Goal: Navigation & Orientation: Understand site structure

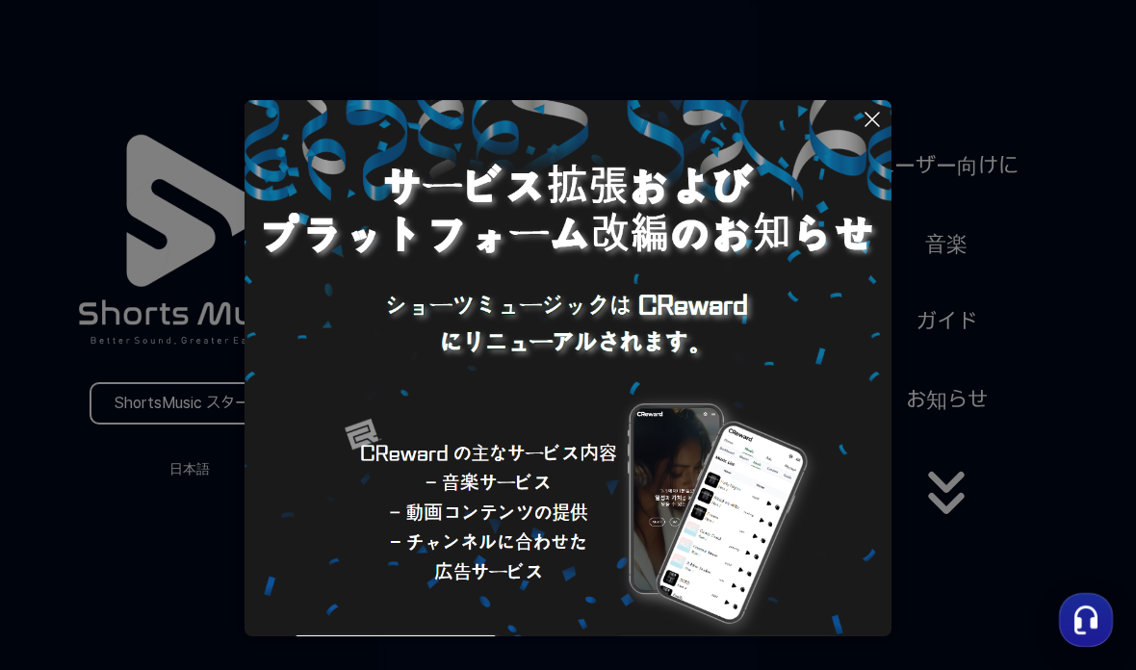
click at [871, 129] on icon at bounding box center [872, 119] width 23 height 23
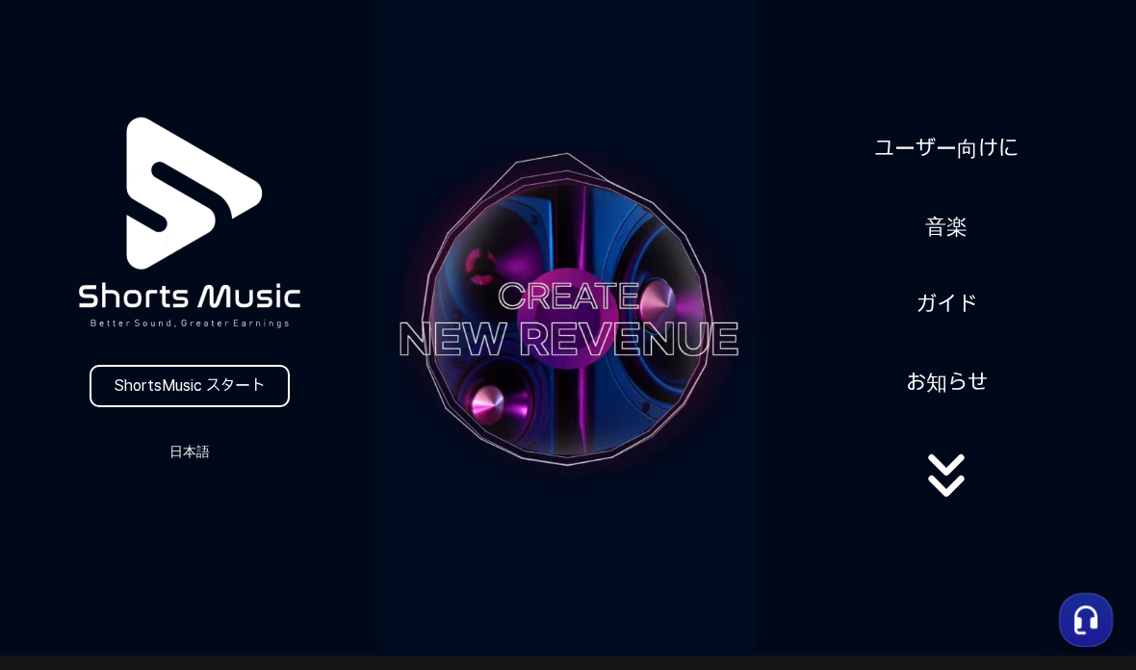
scroll to position [16, 0]
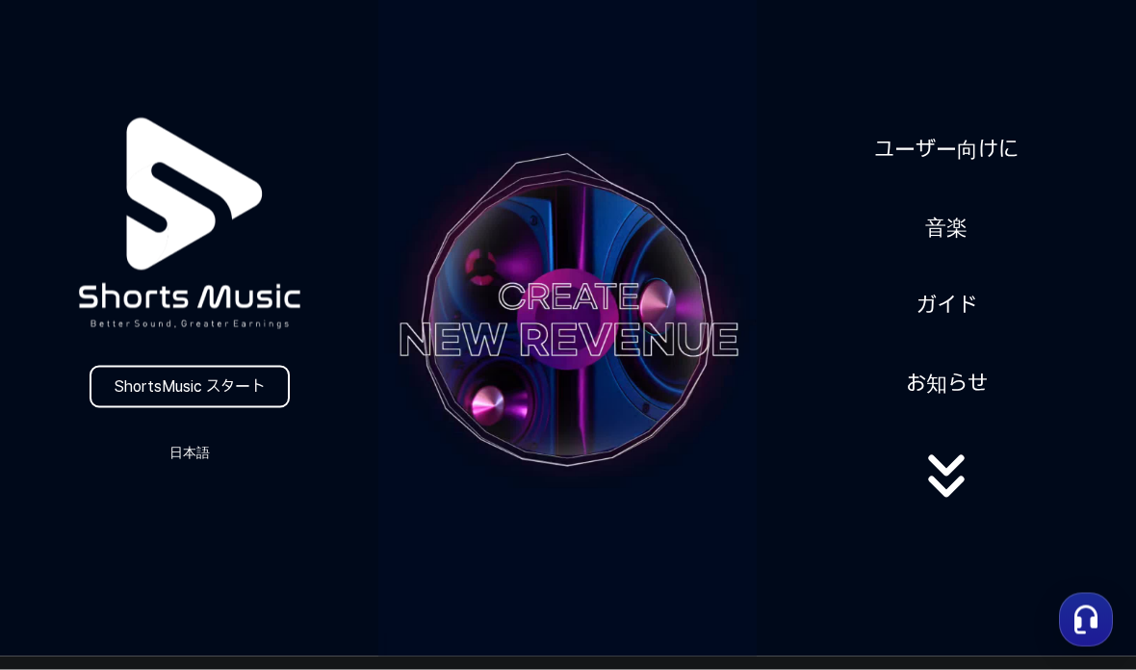
click at [116, 390] on link "ShortsMusic スタート" at bounding box center [190, 387] width 200 height 42
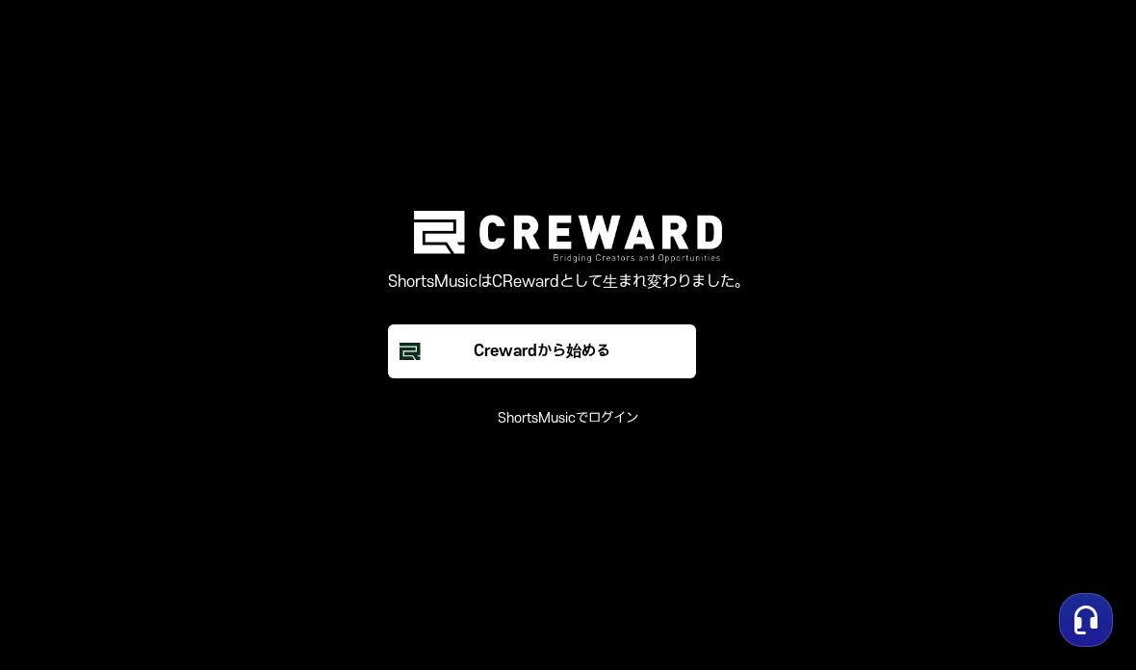
click at [628, 427] on font "ShortsMusicでログイン" at bounding box center [568, 418] width 141 height 16
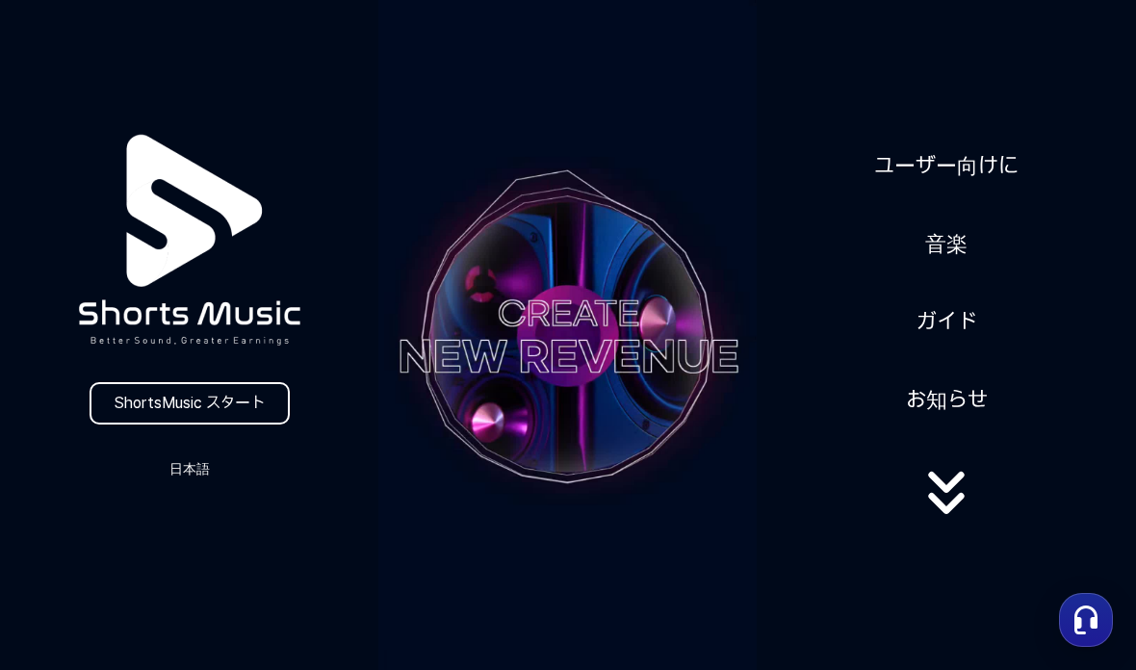
scroll to position [17, 0]
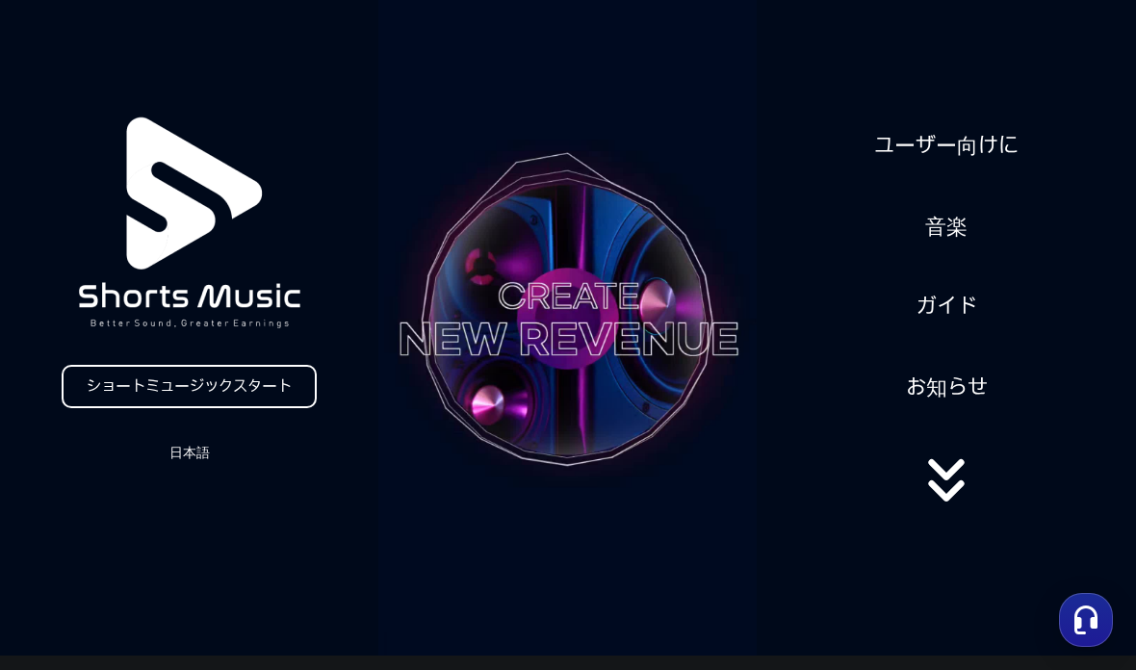
click at [950, 385] on font "お知らせ" at bounding box center [947, 387] width 82 height 25
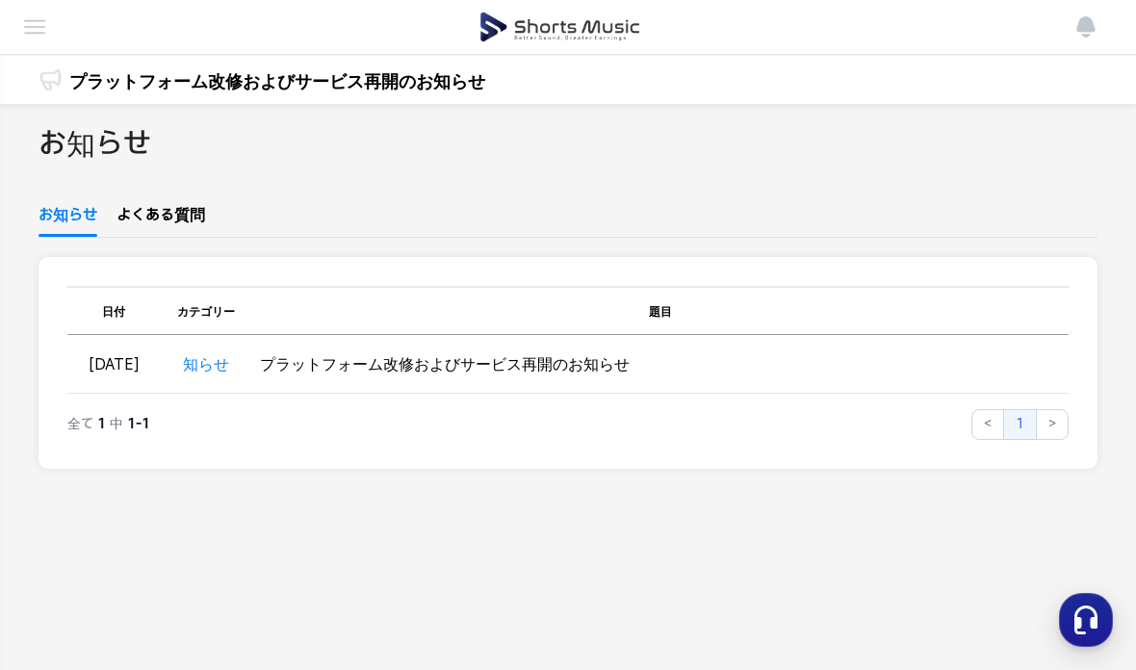
scroll to position [17, 0]
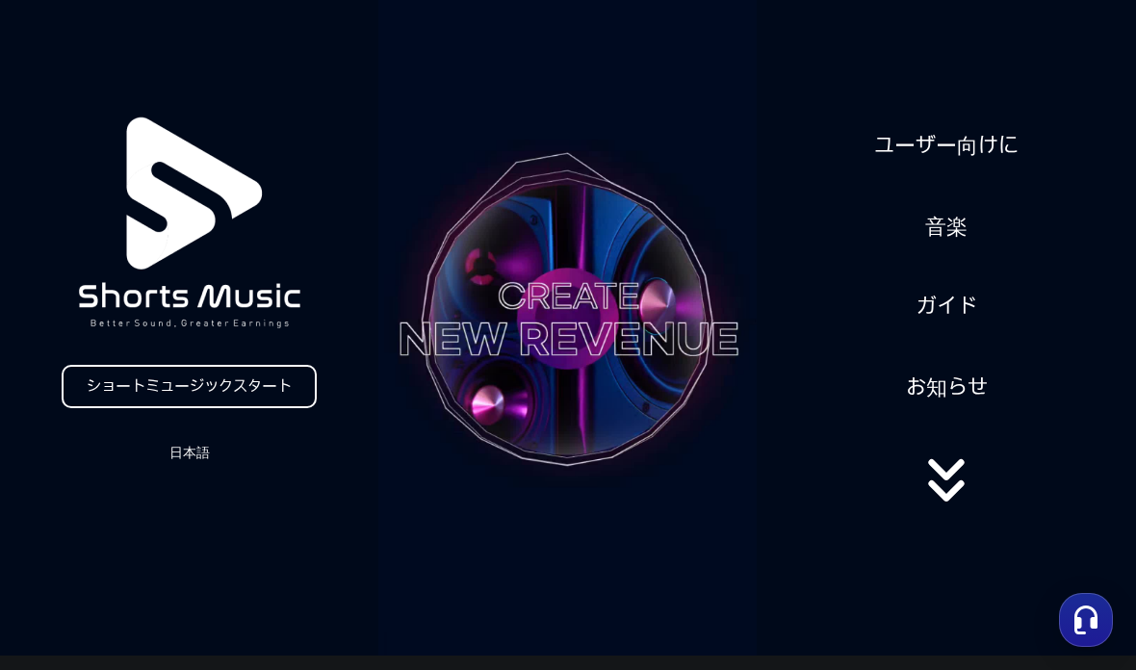
click at [950, 306] on font "ガイド" at bounding box center [947, 306] width 61 height 25
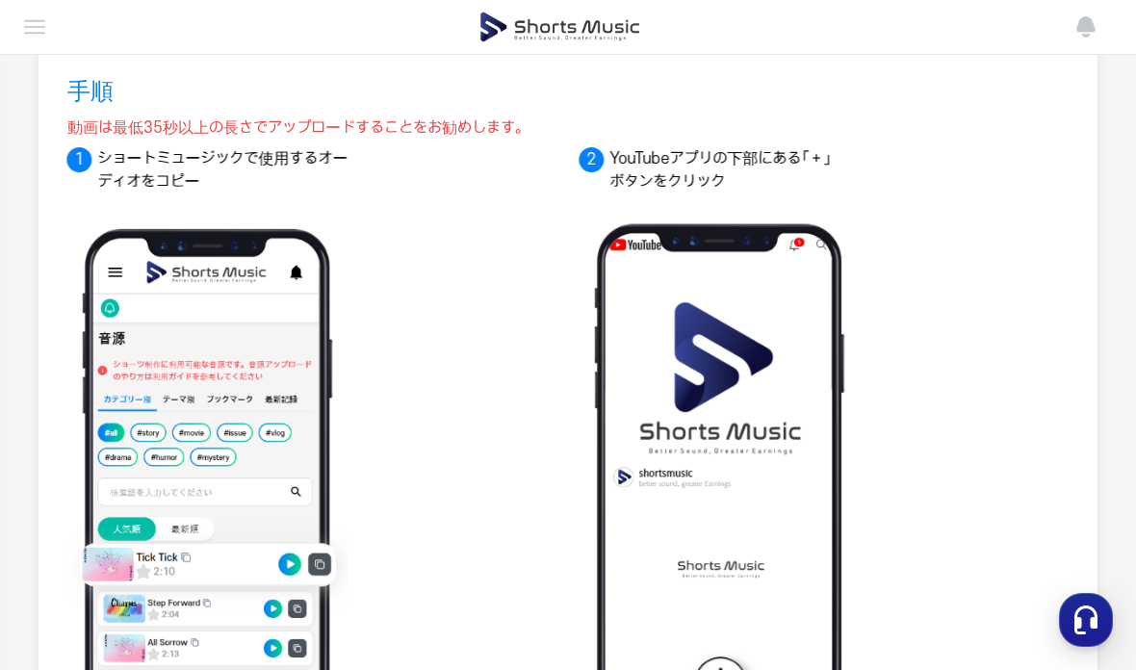
scroll to position [204, 0]
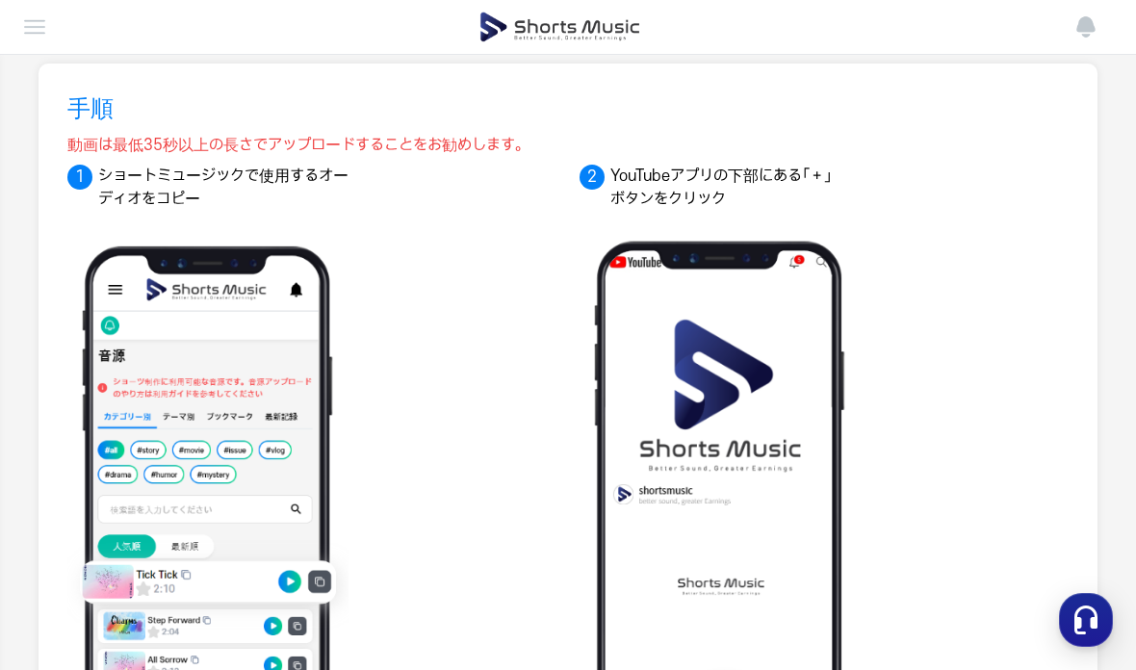
click at [15, 28] on header "ダッシュボード 実績管理 チャンネル管理 出金 お知らせ" at bounding box center [568, 27] width 1136 height 55
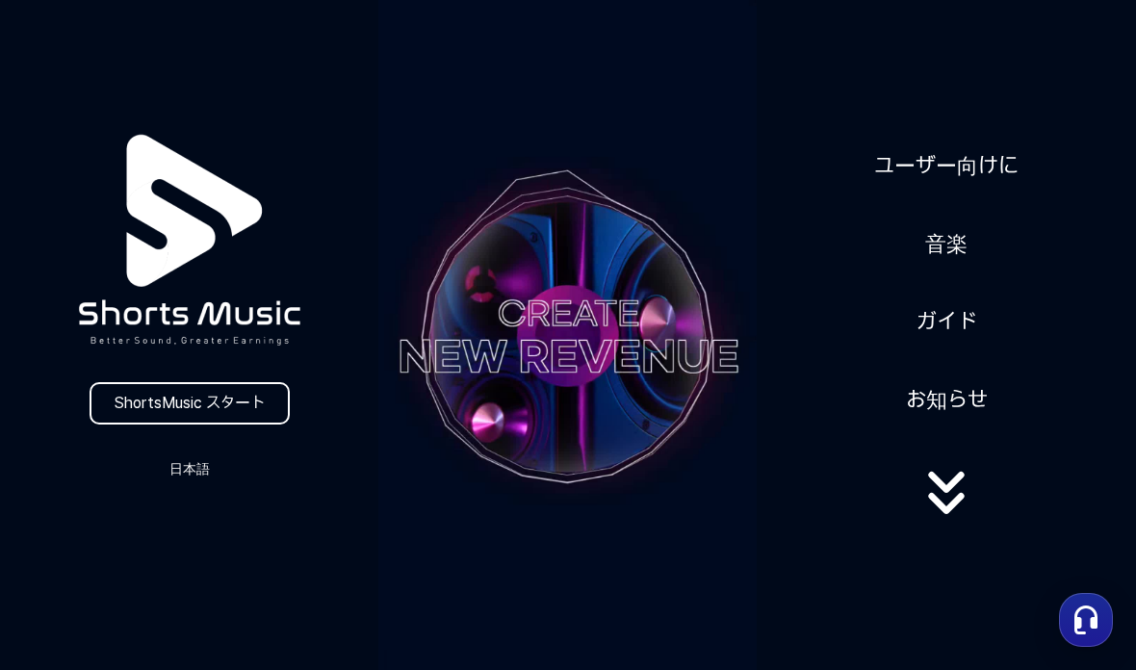
scroll to position [17, 0]
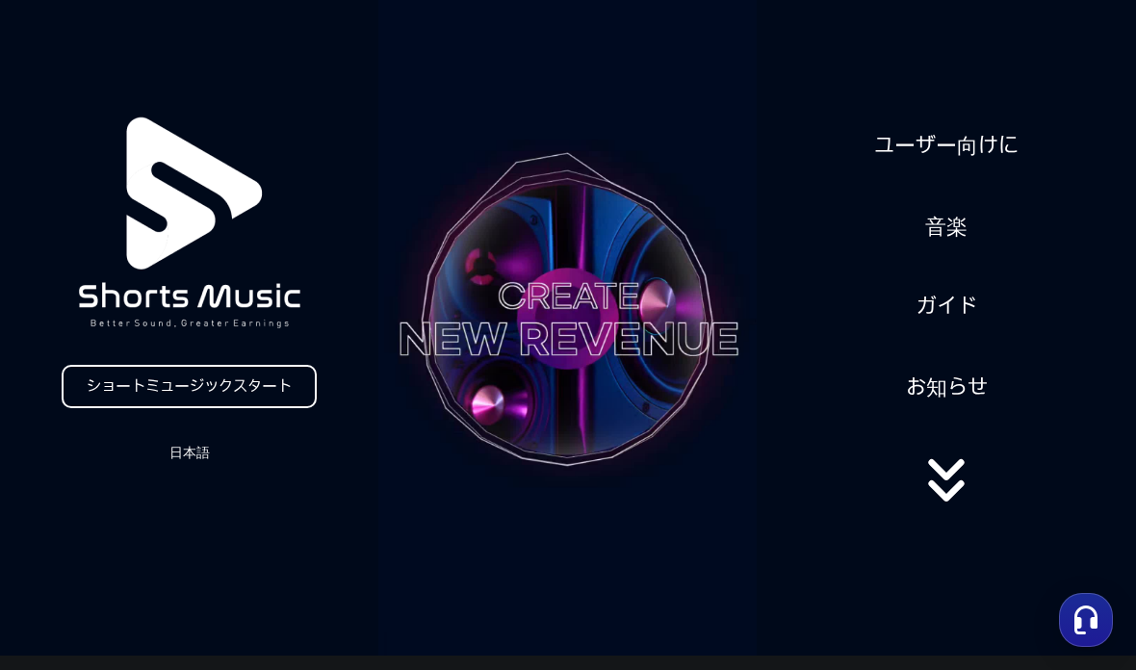
click at [972, 223] on link "音楽" at bounding box center [947, 225] width 58 height 50
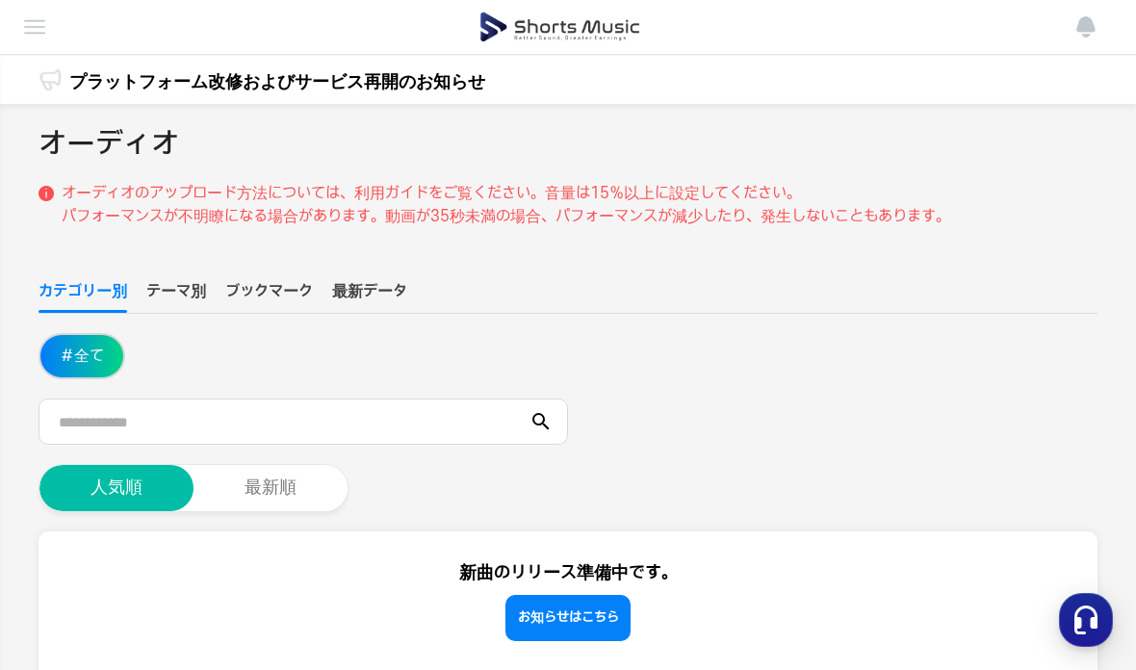
scroll to position [17, 0]
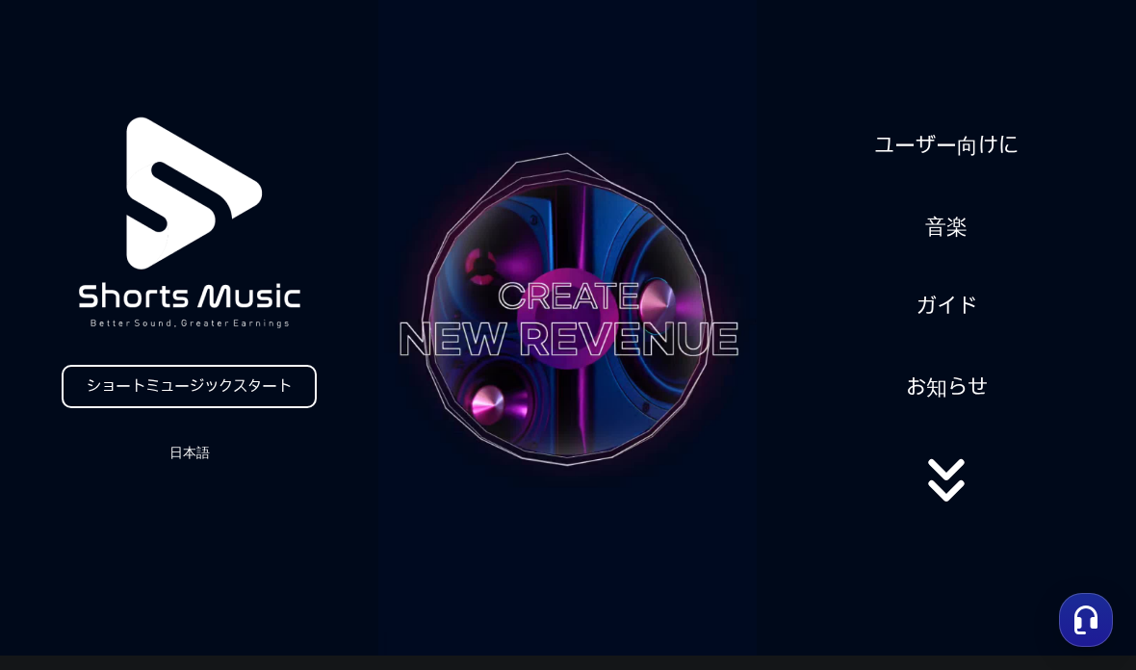
click at [983, 140] on font "ユーザー向けに" at bounding box center [946, 145] width 144 height 25
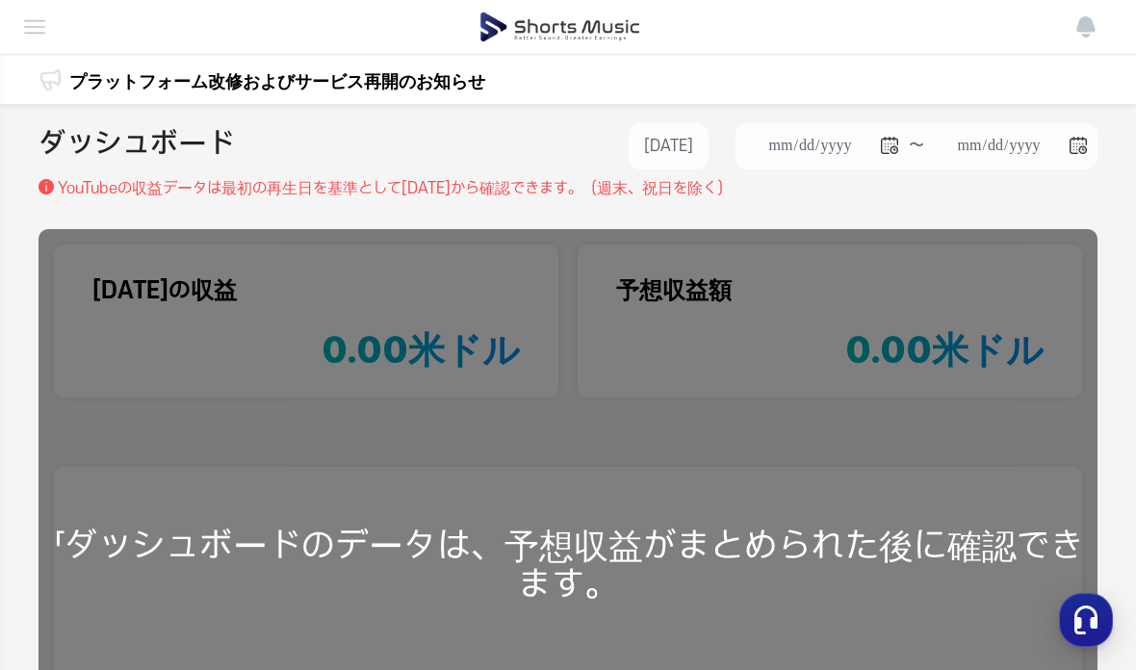
scroll to position [17, 0]
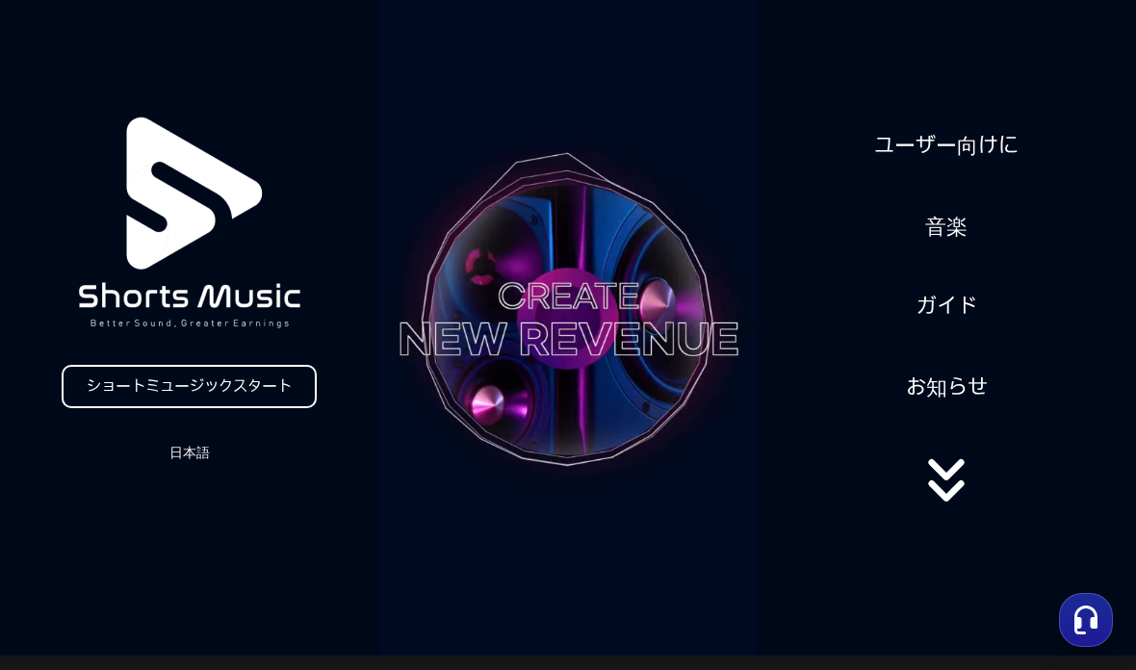
click at [938, 495] on icon at bounding box center [946, 480] width 123 height 77
click at [955, 501] on icon at bounding box center [946, 480] width 123 height 77
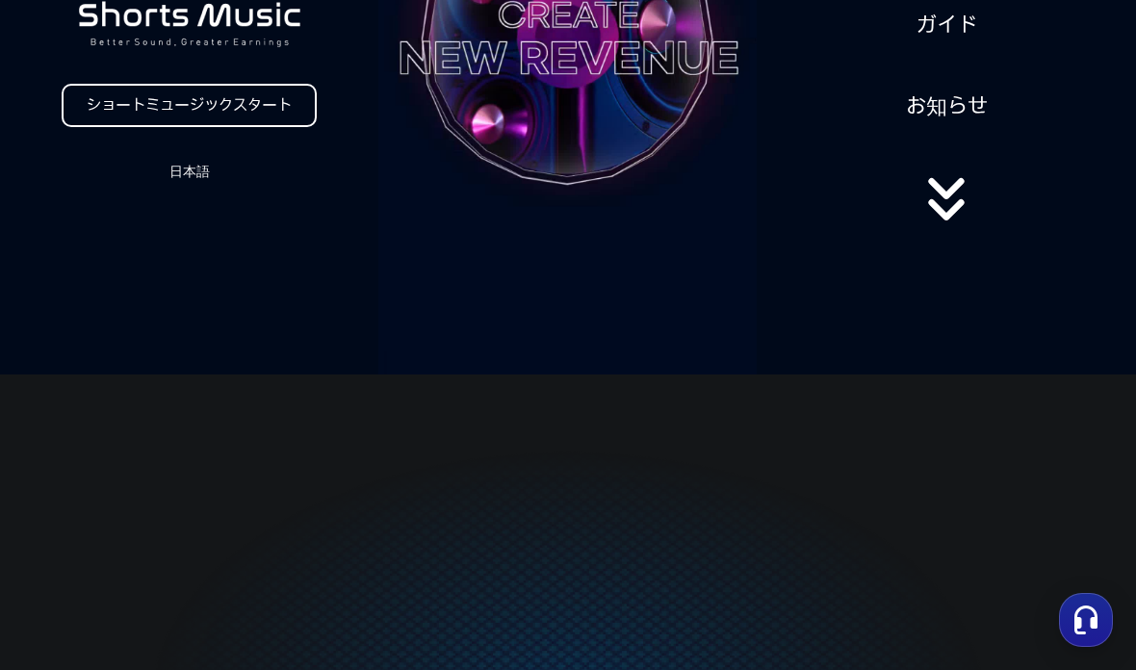
scroll to position [0, 0]
